Goal: Task Accomplishment & Management: Manage account settings

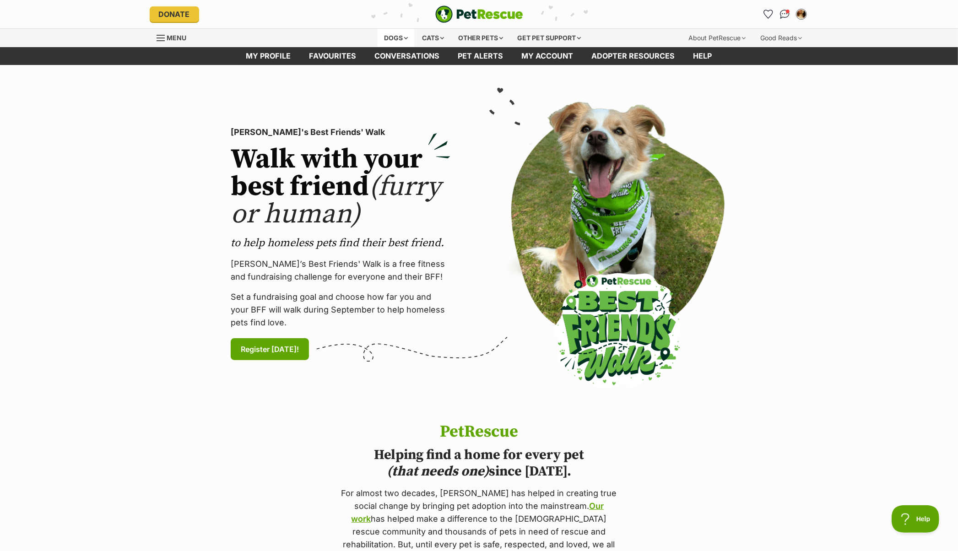
click at [395, 40] on div "Dogs" at bounding box center [395, 38] width 37 height 18
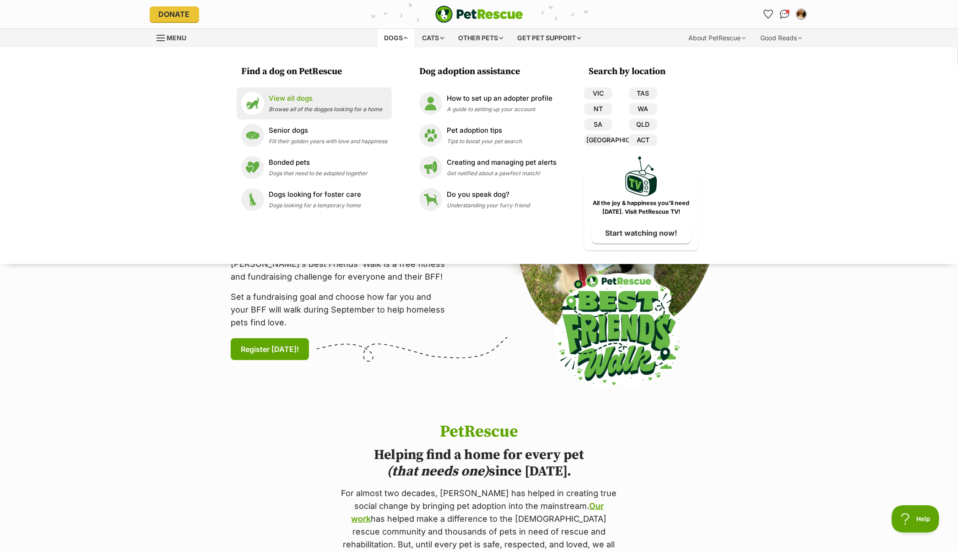
click at [282, 103] on p "View all dogs" at bounding box center [325, 98] width 113 height 11
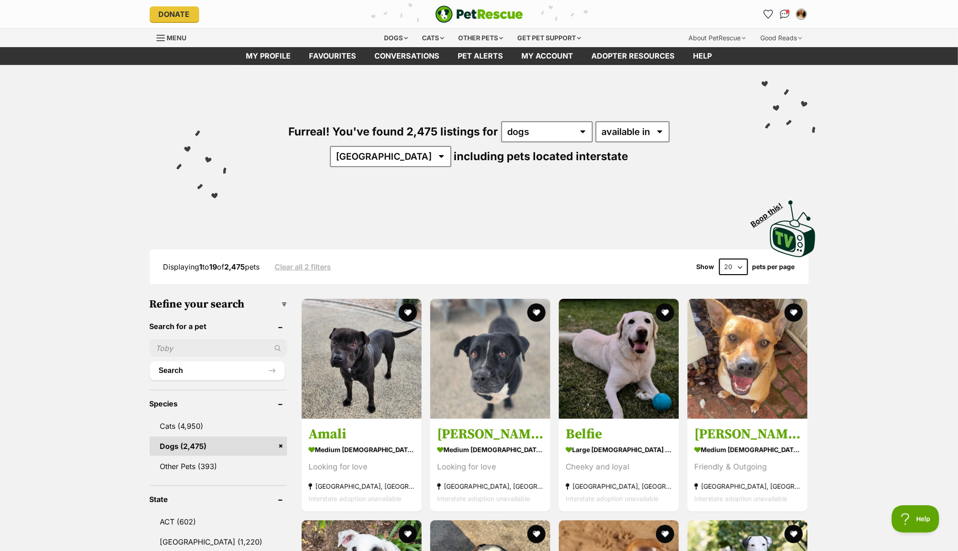
click at [189, 345] on input "text" at bounding box center [218, 348] width 137 height 17
type input "griffon"
click at [150, 361] on button "Search" at bounding box center [217, 370] width 135 height 18
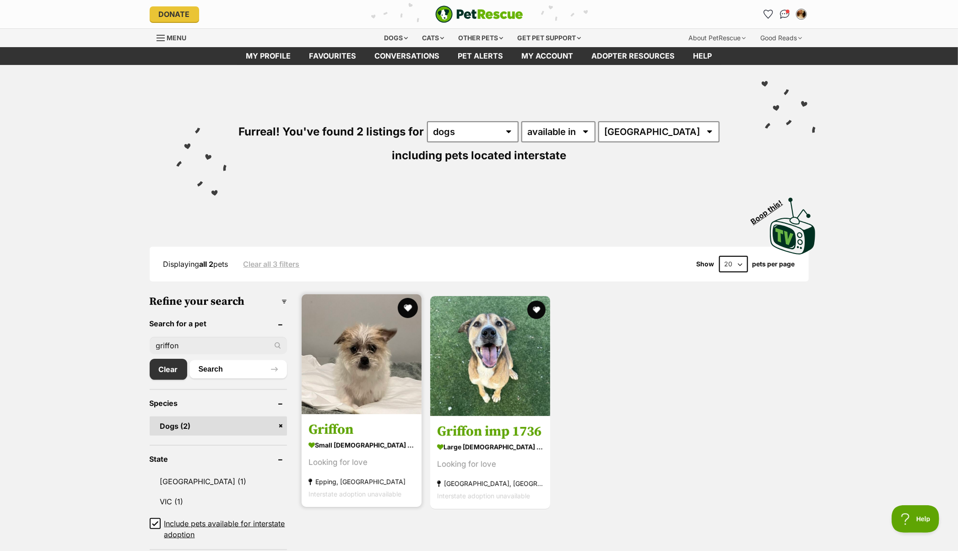
click at [410, 305] on button "favourite" at bounding box center [408, 308] width 20 height 20
click at [177, 372] on link "Clear" at bounding box center [171, 369] width 42 height 21
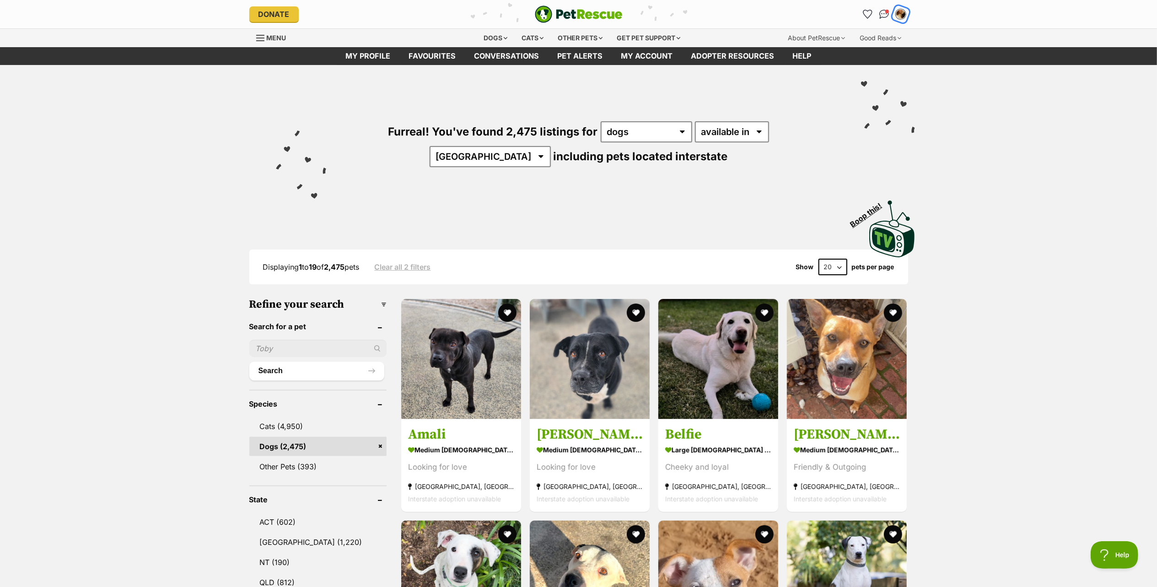
click at [903, 15] on img "My account" at bounding box center [901, 14] width 12 height 12
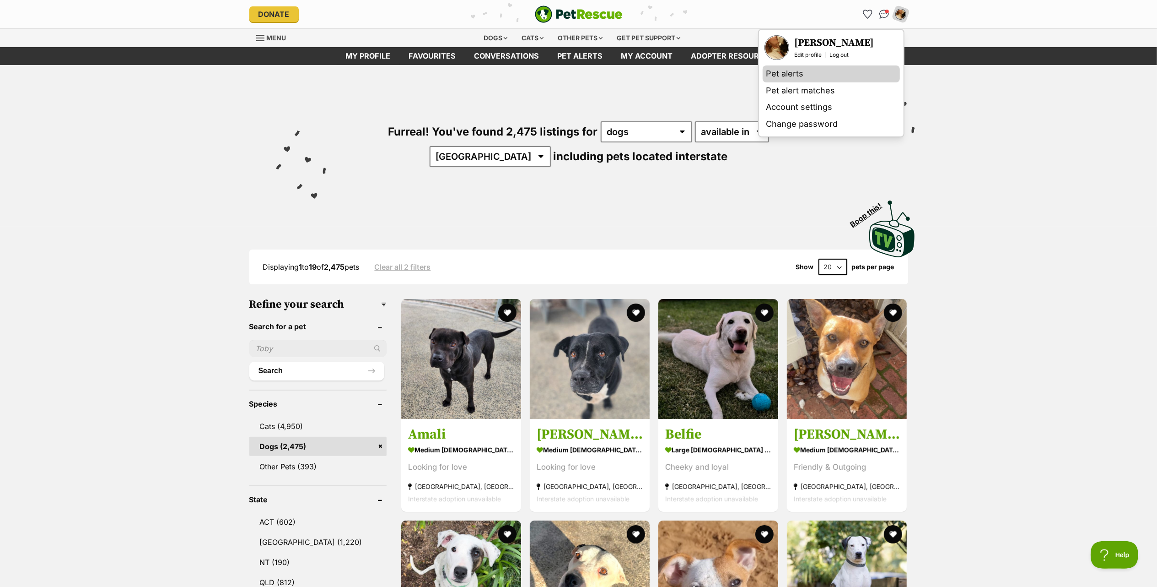
click at [790, 76] on link "Pet alerts" at bounding box center [831, 73] width 137 height 17
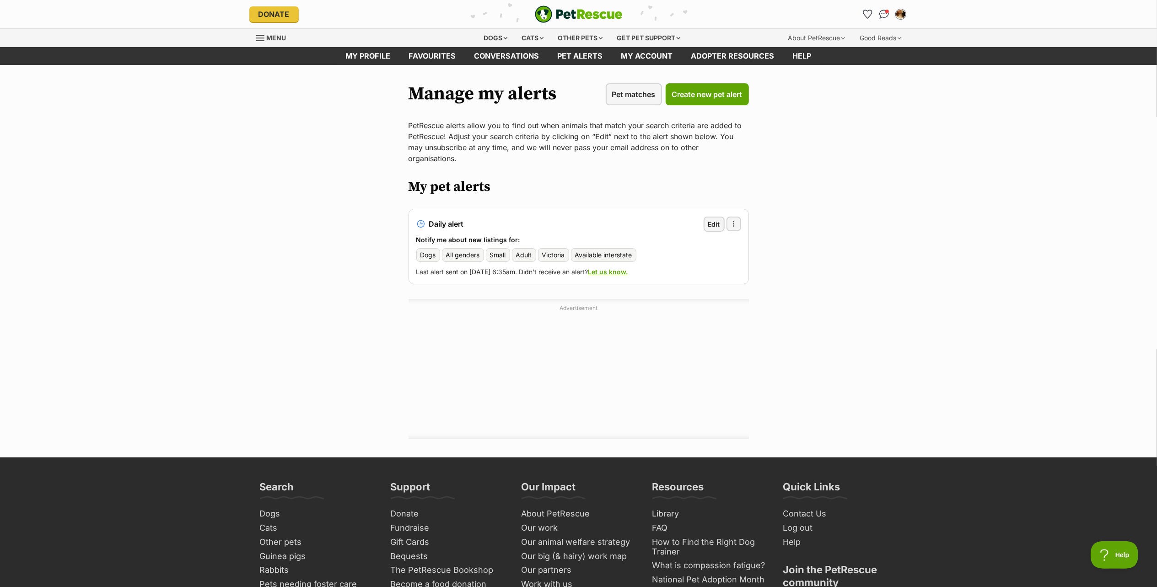
click at [609, 250] on span "Available interstate" at bounding box center [603, 254] width 57 height 9
click at [714, 219] on span "Edit" at bounding box center [714, 224] width 12 height 10
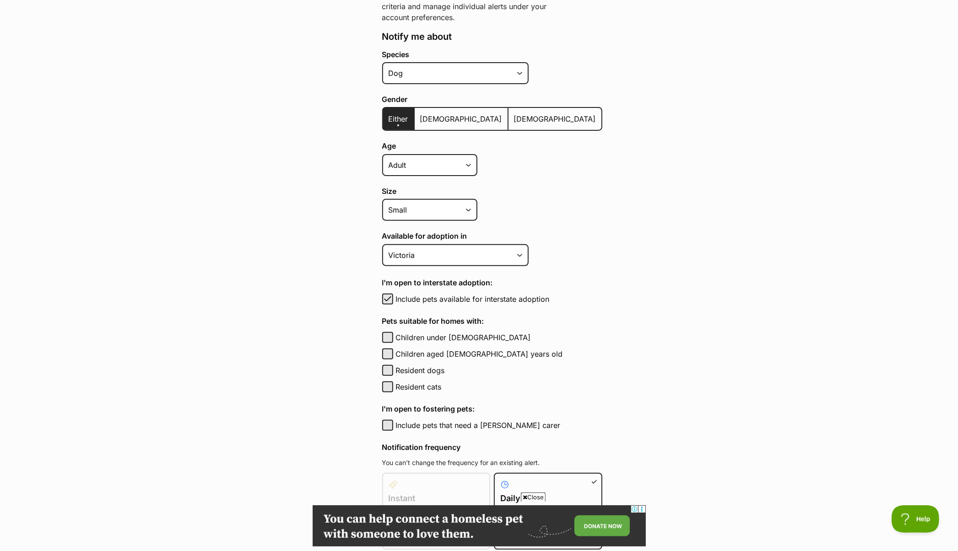
scroll to position [183, 0]
click at [390, 295] on span "button" at bounding box center [387, 298] width 9 height 11
checkbox input "false"
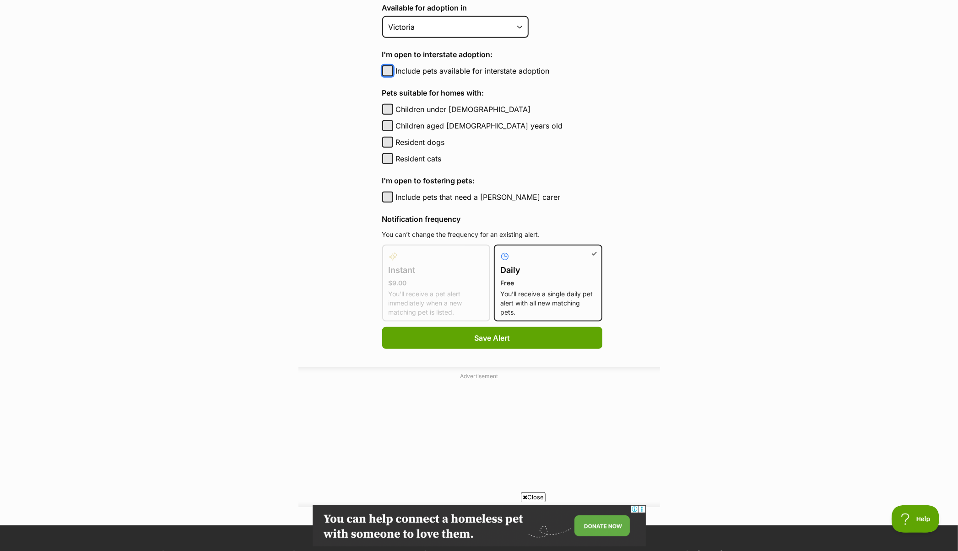
scroll to position [427, 0]
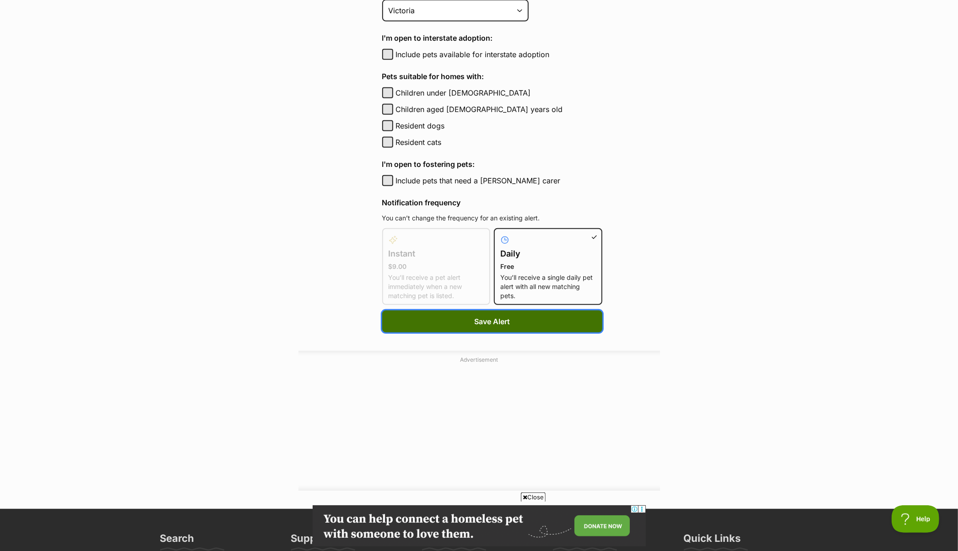
click at [488, 317] on span "Save Alert" at bounding box center [492, 321] width 36 height 11
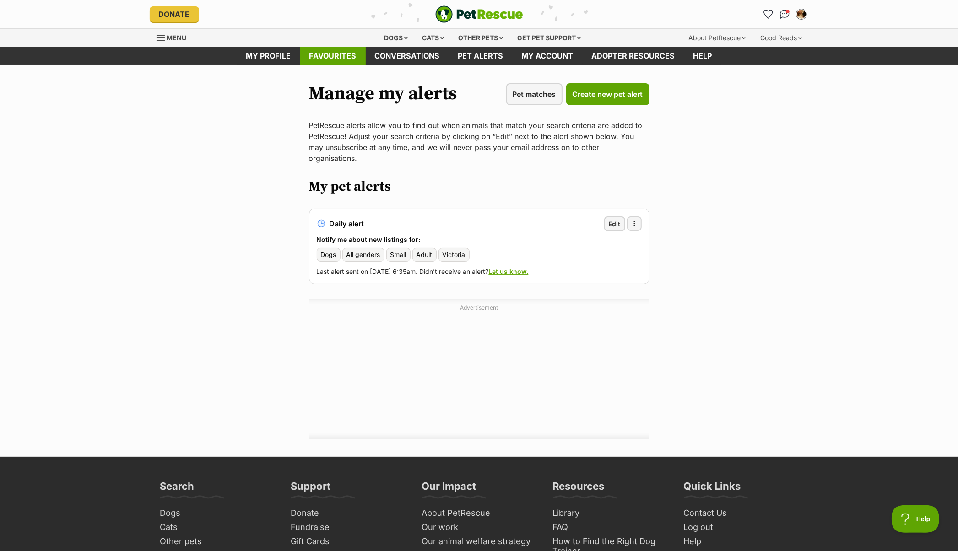
click at [326, 55] on link "Favourites" at bounding box center [332, 56] width 65 height 18
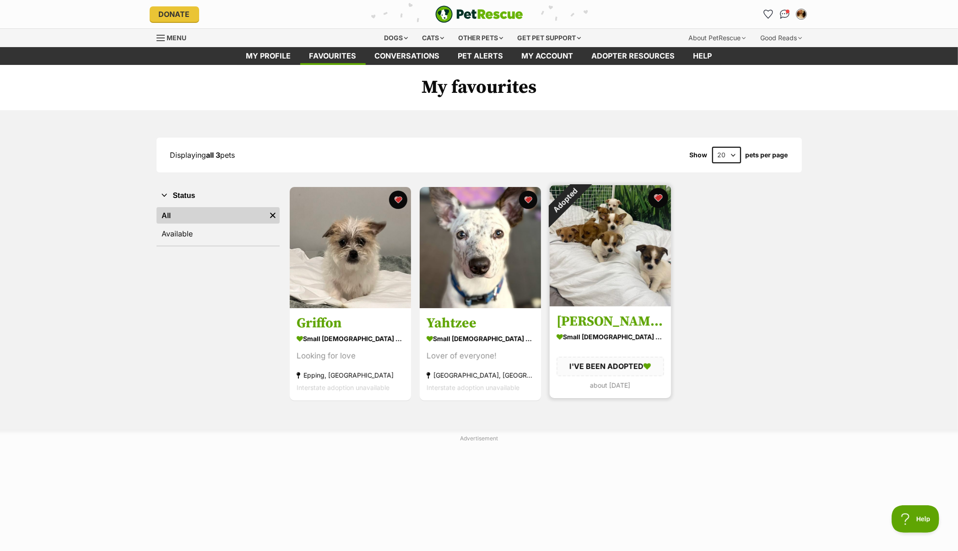
click at [659, 199] on button "favourite" at bounding box center [658, 198] width 20 height 20
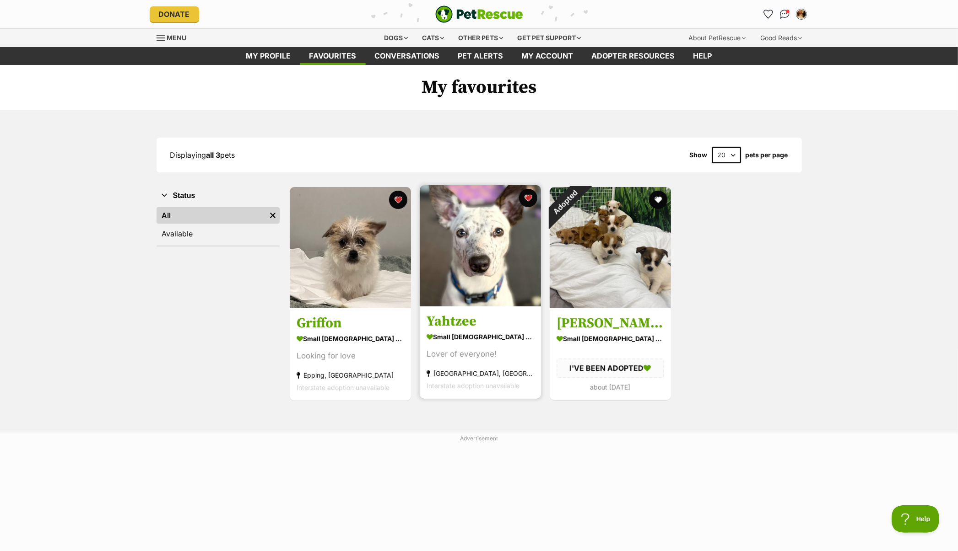
click at [476, 295] on img at bounding box center [480, 245] width 121 height 121
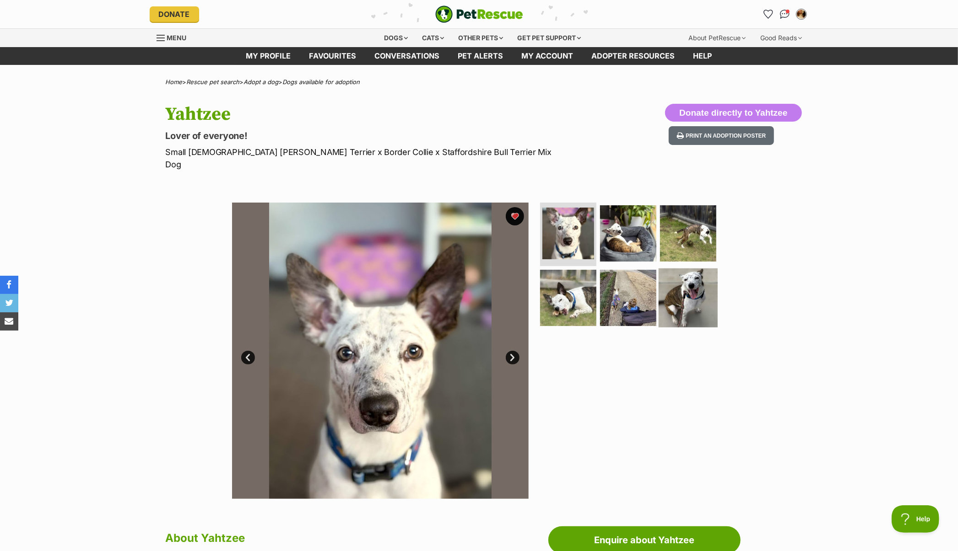
click at [680, 284] on img at bounding box center [687, 298] width 59 height 59
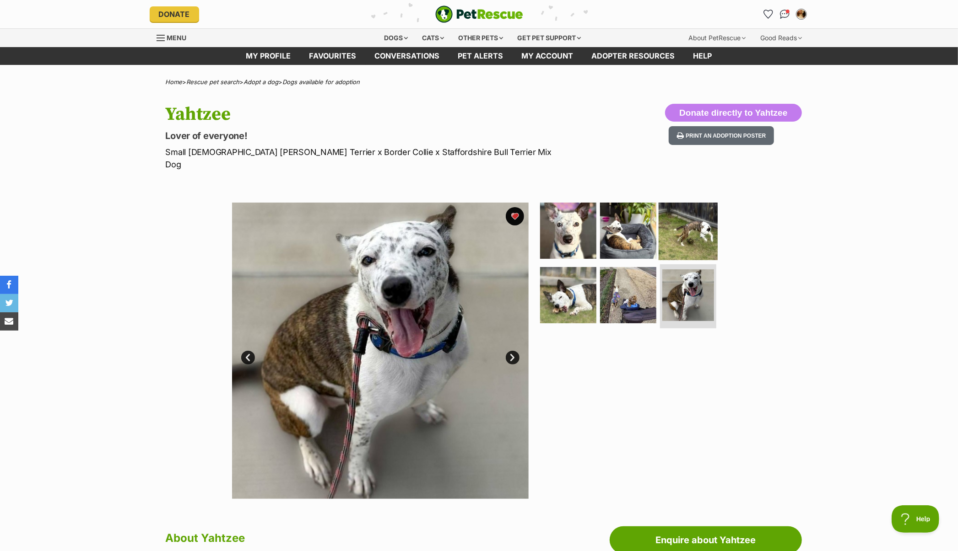
click at [692, 224] on img at bounding box center [687, 230] width 59 height 59
